Goal: Check status

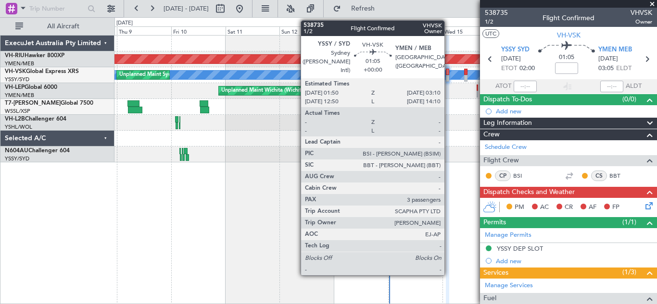
scroll to position [98, 0]
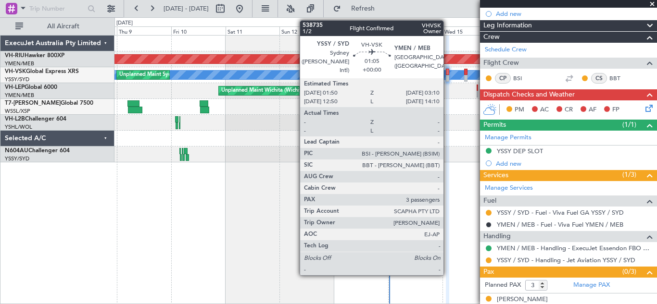
click at [448, 74] on div at bounding box center [447, 72] width 3 height 7
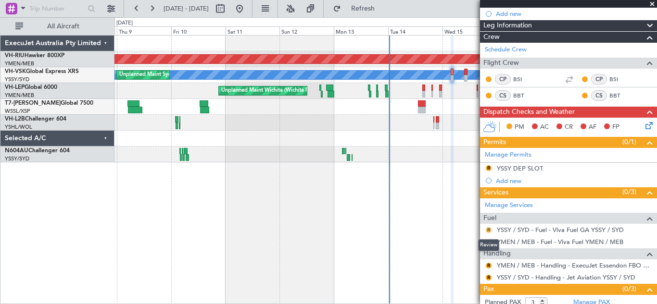
click at [490, 229] on button "R" at bounding box center [489, 230] width 6 height 6
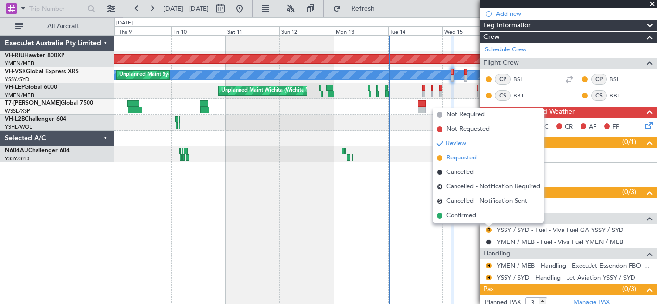
click at [453, 159] on span "Requested" at bounding box center [461, 158] width 30 height 10
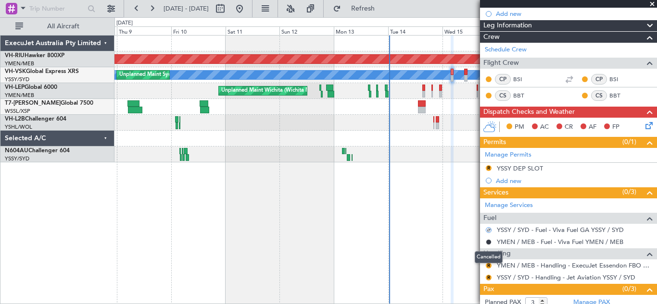
click at [488, 264] on mat-tooltip-component "Cancelled" at bounding box center [488, 257] width 41 height 25
click at [488, 264] on button "R" at bounding box center [489, 266] width 6 height 6
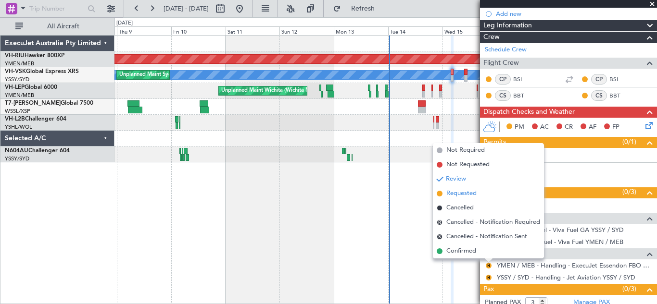
click at [456, 192] on span "Requested" at bounding box center [461, 194] width 30 height 10
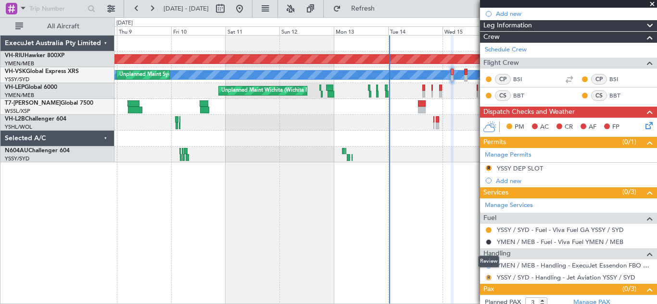
click at [488, 277] on button "R" at bounding box center [489, 278] width 6 height 6
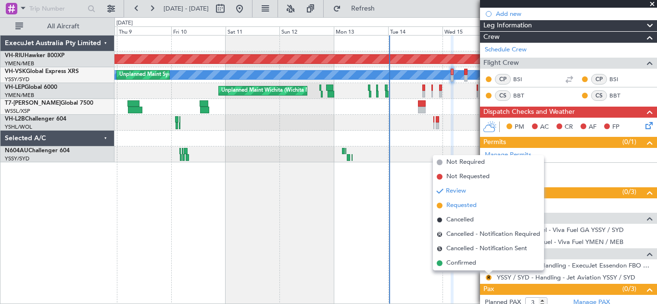
click at [458, 206] on span "Requested" at bounding box center [461, 206] width 30 height 10
